Goal: Task Accomplishment & Management: Manage account settings

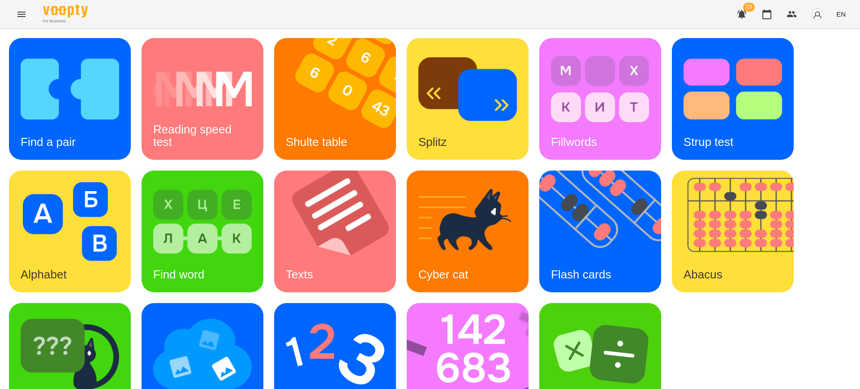
click at [14, 16] on button "Menu" at bounding box center [22, 15] width 22 height 22
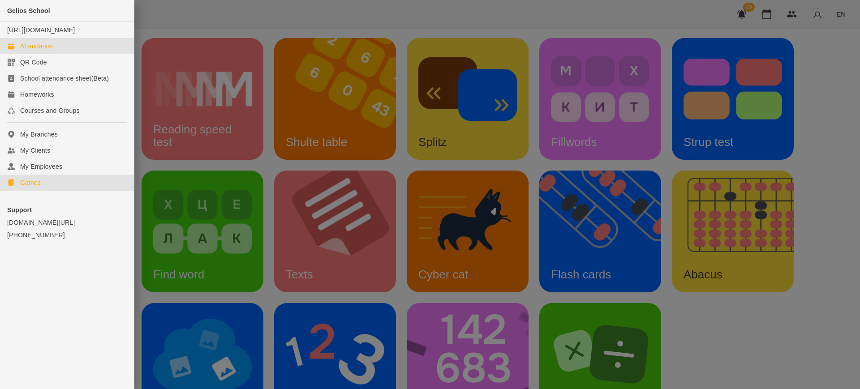
click at [58, 54] on link "Attendance" at bounding box center [67, 46] width 134 height 16
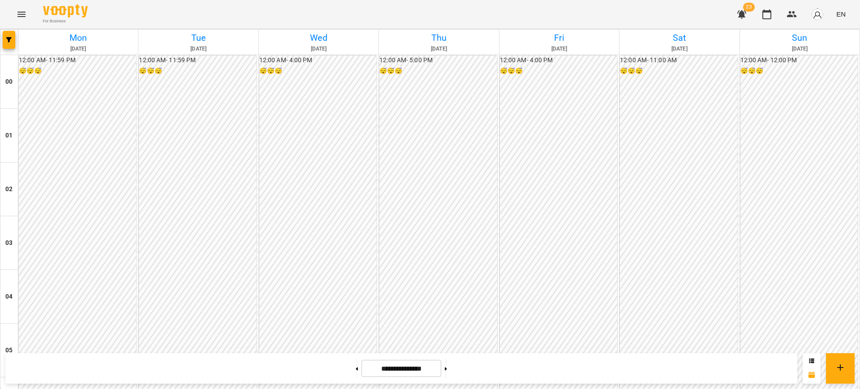
scroll to position [847, 0]
click at [21, 22] on button "Menu" at bounding box center [22, 15] width 22 height 22
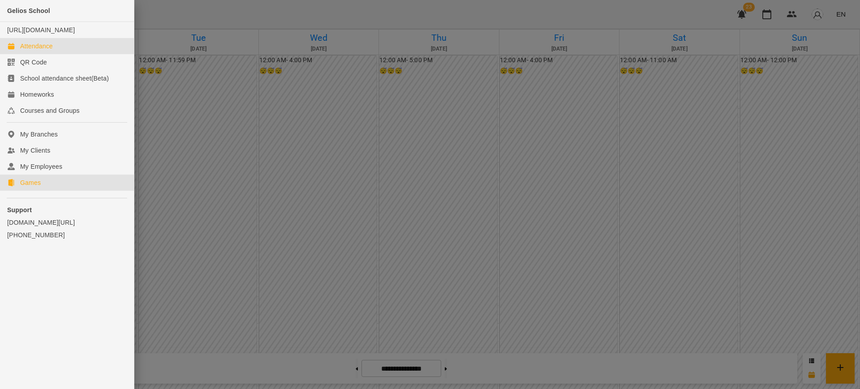
click at [44, 189] on link "Games" at bounding box center [67, 183] width 134 height 16
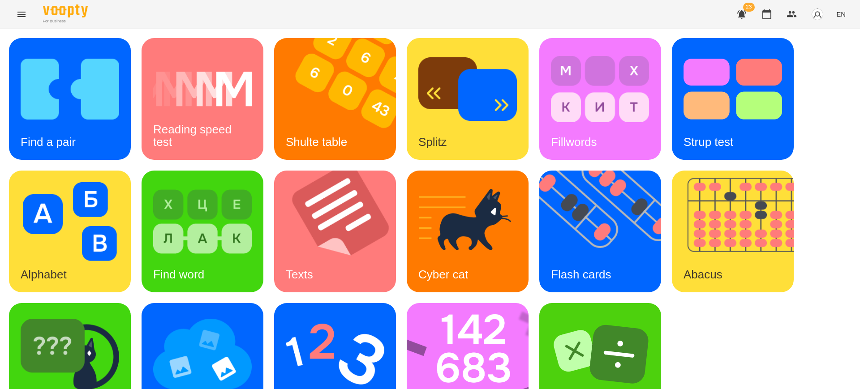
click at [20, 6] on button "Menu" at bounding box center [22, 15] width 22 height 22
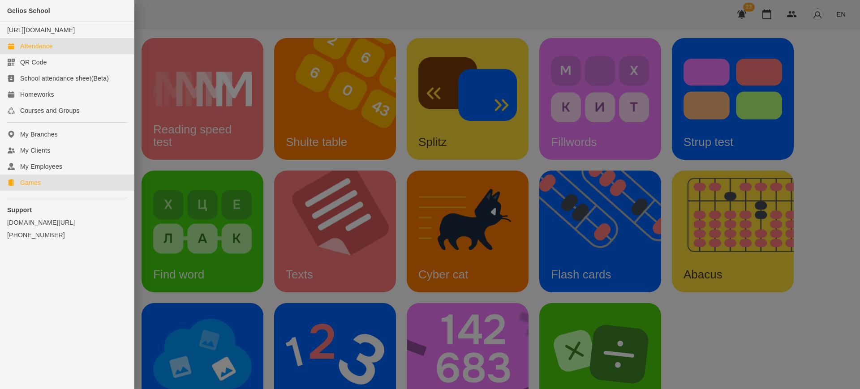
click at [29, 51] on div "Attendance" at bounding box center [36, 46] width 33 height 9
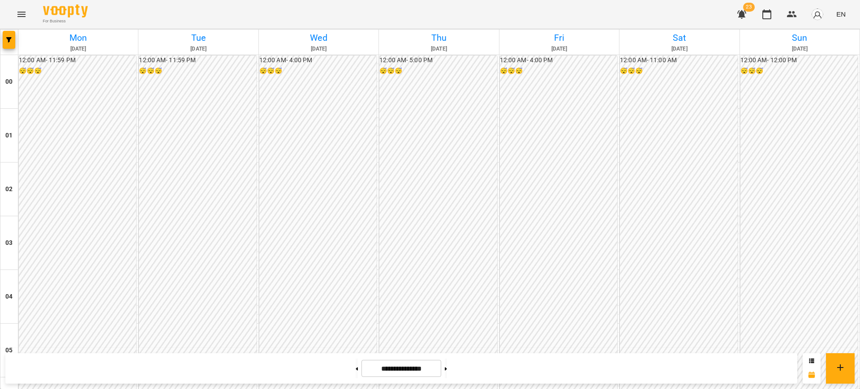
scroll to position [888, 0]
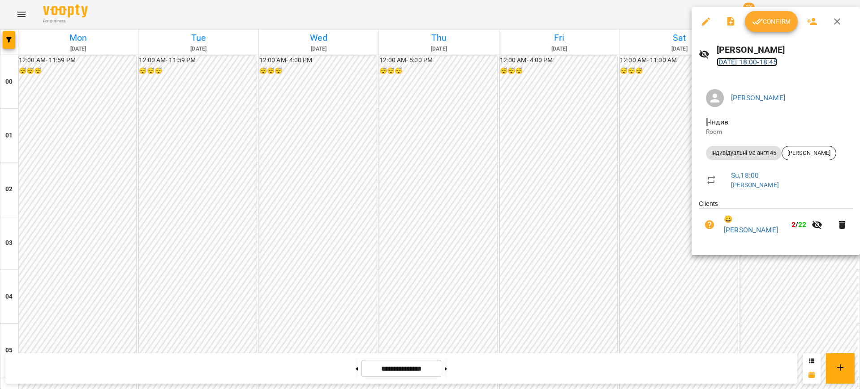
click at [738, 62] on link "[DATE] 18:00 - 18:45" at bounding box center [747, 62] width 61 height 9
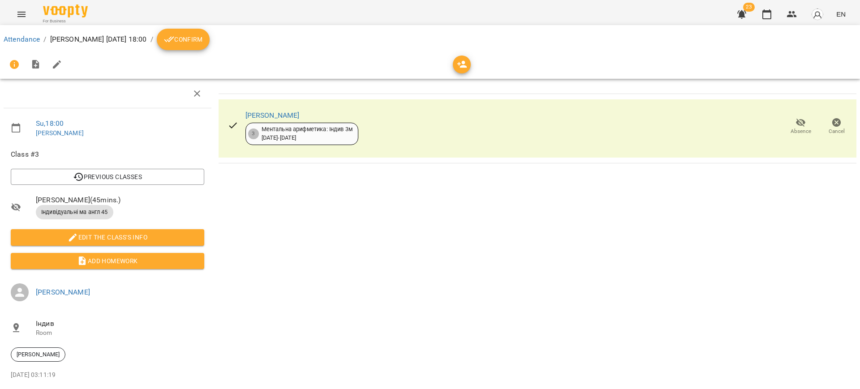
click at [833, 121] on icon "button" at bounding box center [837, 122] width 9 height 9
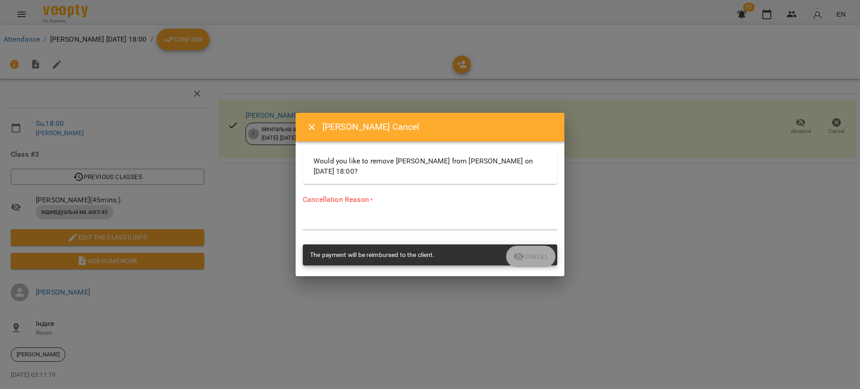
click at [327, 216] on div "*" at bounding box center [430, 223] width 255 height 14
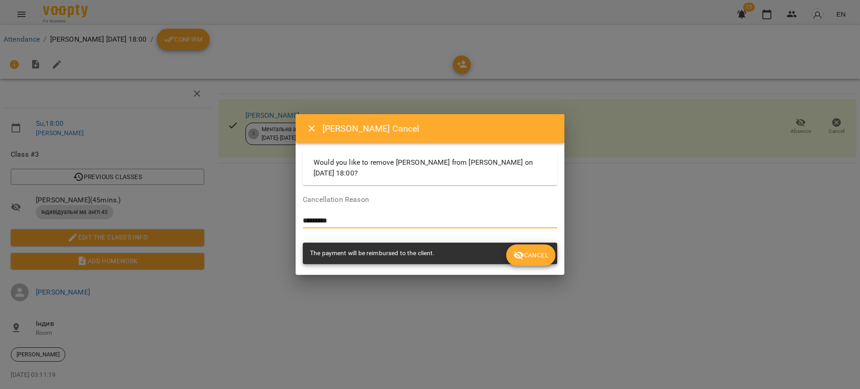
type textarea "*********"
click at [531, 257] on span "Cancel" at bounding box center [531, 255] width 35 height 11
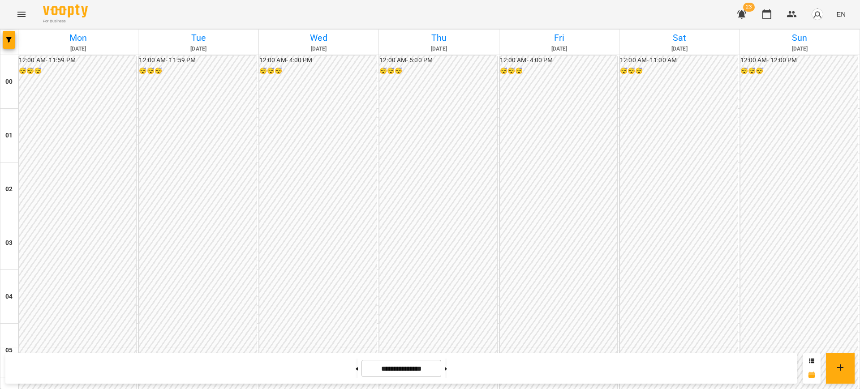
scroll to position [840, 0]
click at [23, 11] on icon "Menu" at bounding box center [21, 14] width 11 height 11
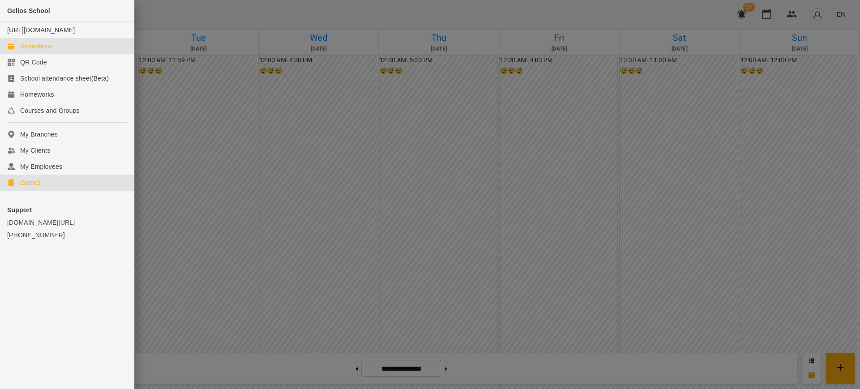
click at [29, 187] on div "Games" at bounding box center [30, 182] width 21 height 9
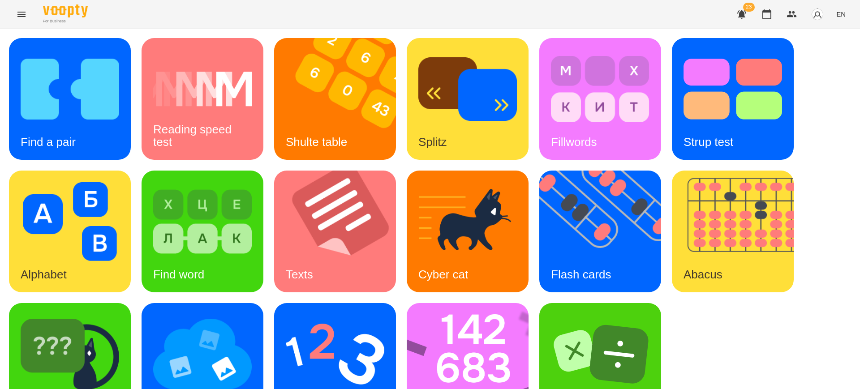
click at [842, 17] on span "EN" at bounding box center [841, 13] width 9 height 9
click at [817, 49] on div "Українська" at bounding box center [825, 51] width 46 height 16
